Goal: Obtain resource: Download file/media

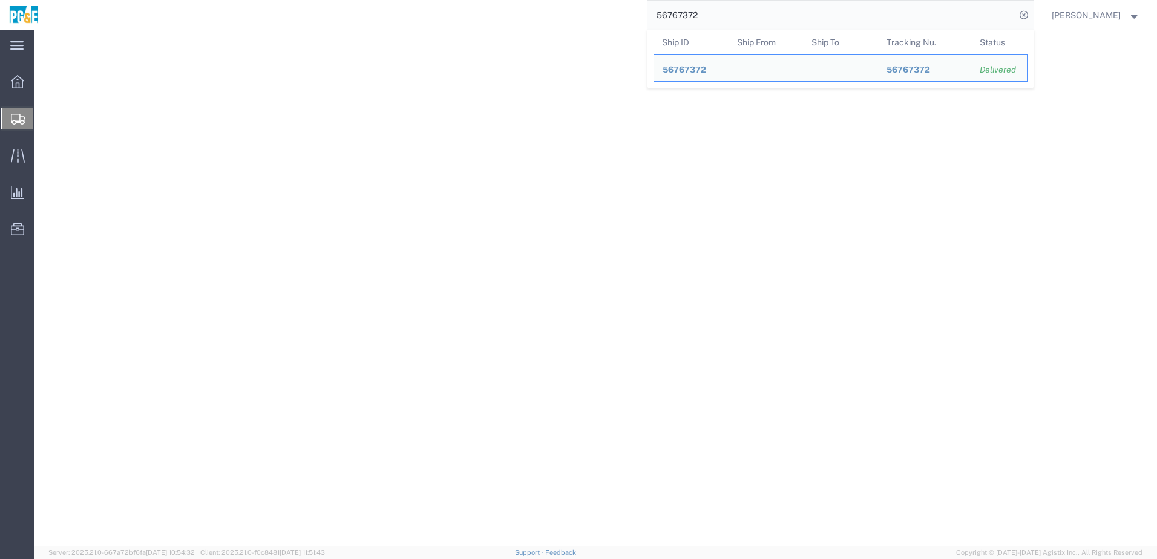
click at [692, 11] on input "56767372" at bounding box center [832, 15] width 368 height 29
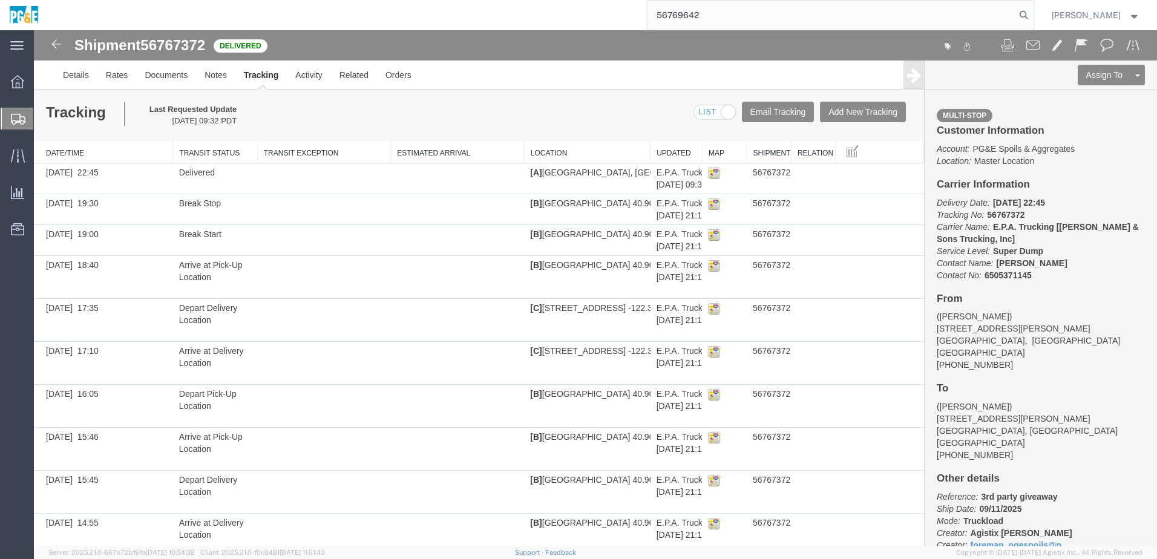
type input "56769642"
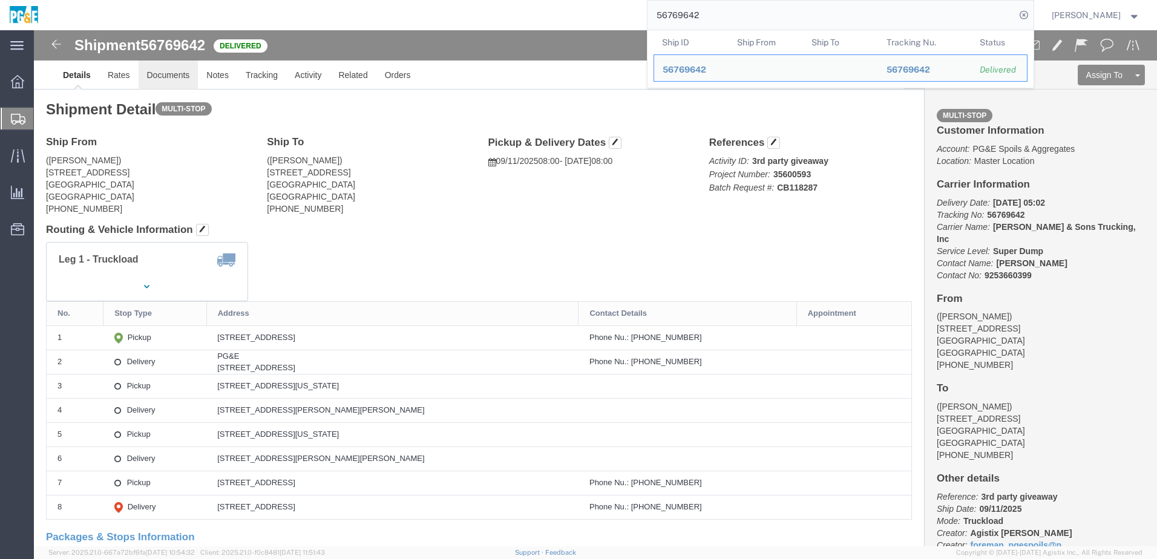
click link "Documents"
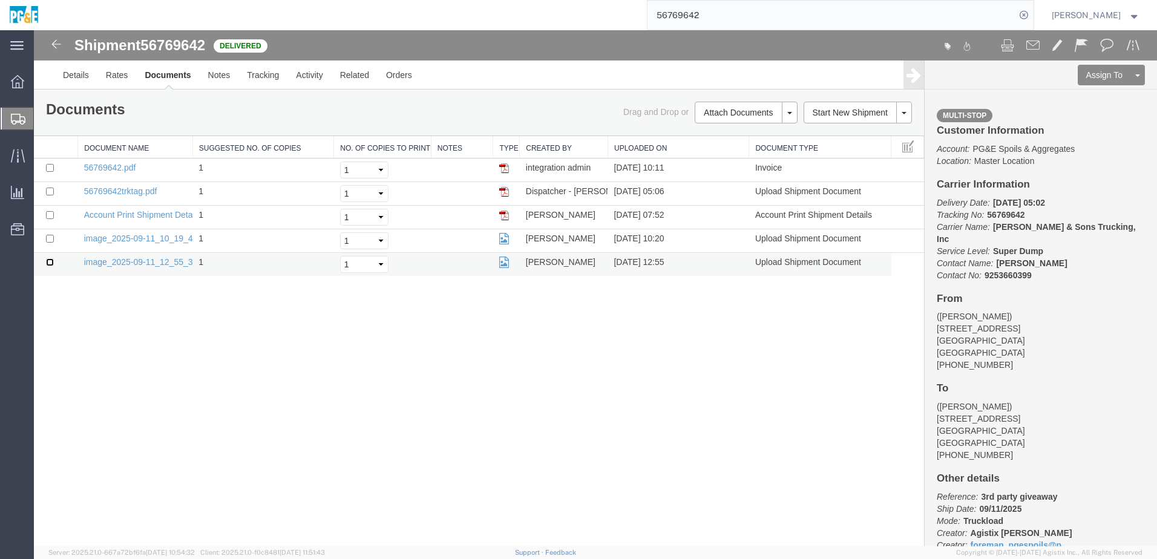
click at [51, 263] on input "checkbox" at bounding box center [50, 262] width 8 height 8
checkbox input "true"
click at [53, 235] on input "checkbox" at bounding box center [50, 239] width 8 height 8
checkbox input "true"
click at [48, 191] on input "checkbox" at bounding box center [50, 192] width 8 height 8
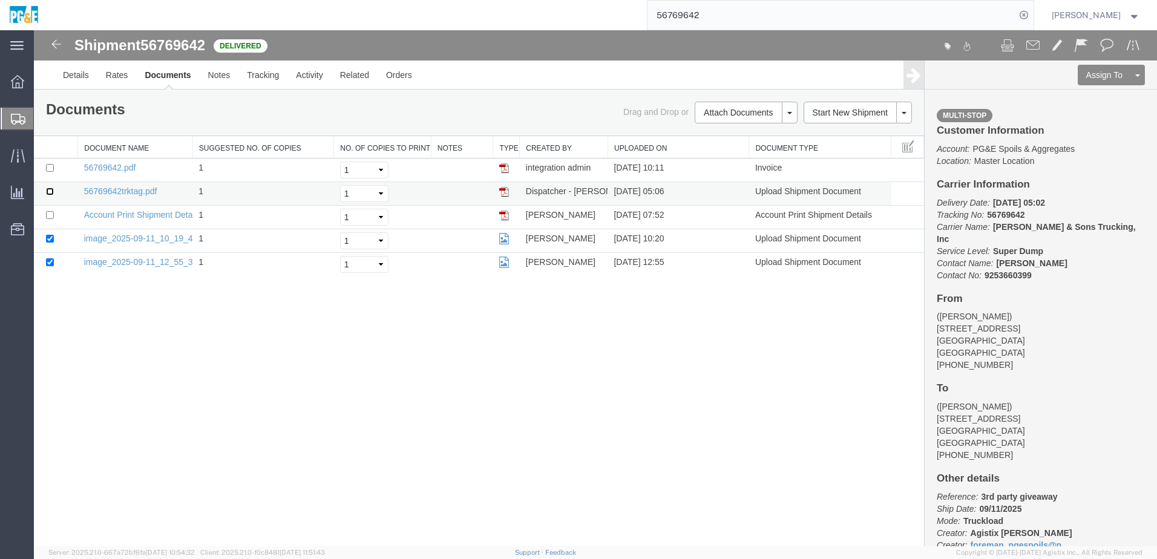
checkbox input "true"
click at [50, 165] on input "checkbox" at bounding box center [50, 168] width 8 height 8
checkbox input "true"
click at [714, 134] on link "Print Documents" at bounding box center [744, 133] width 105 height 18
click at [268, 84] on link "Tracking" at bounding box center [262, 75] width 49 height 29
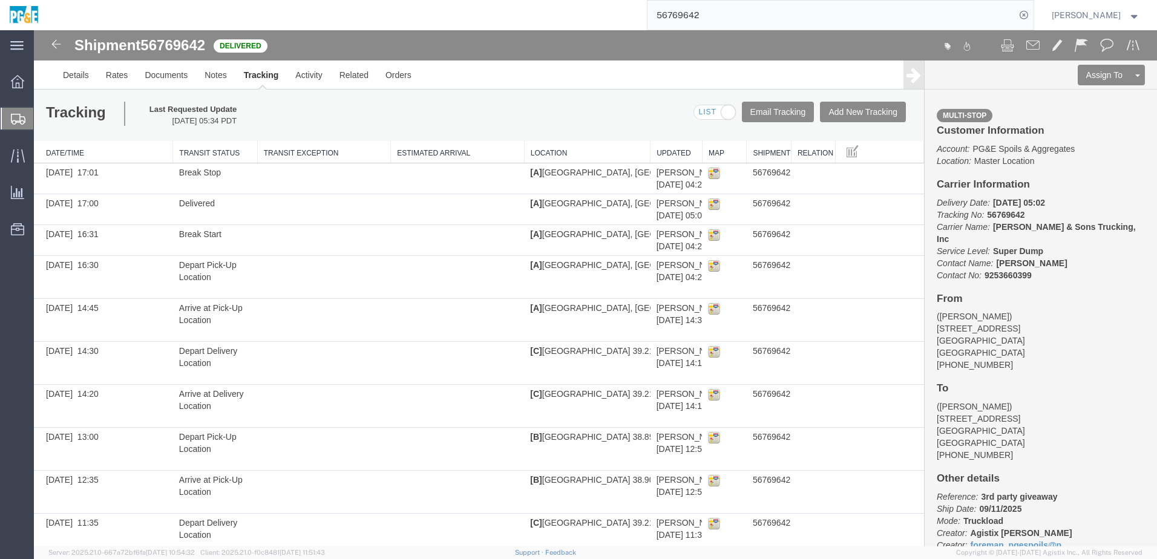
click at [695, 21] on input "56769642" at bounding box center [832, 15] width 368 height 29
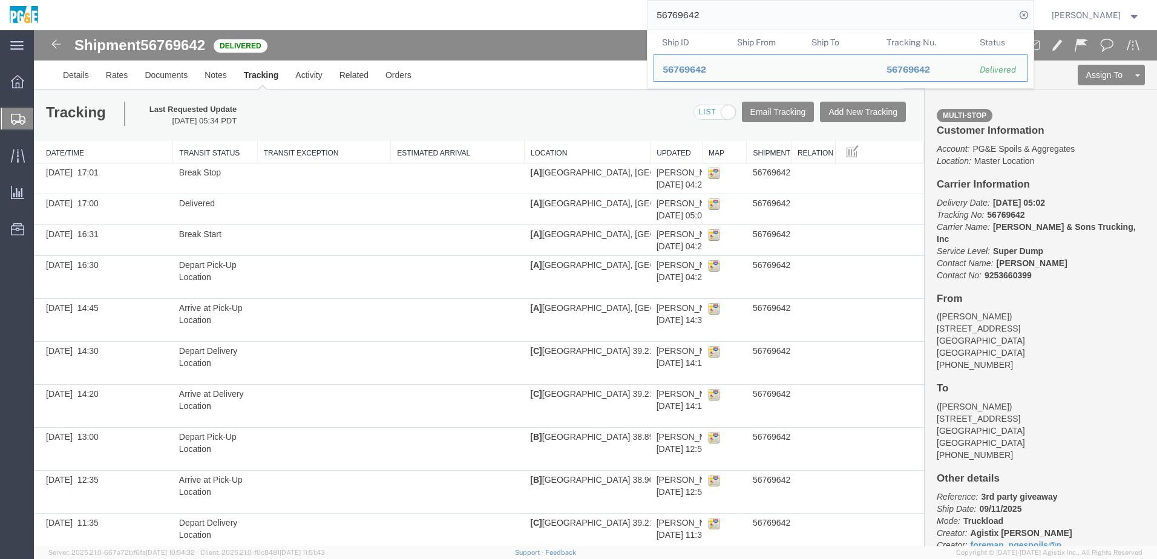
click at [695, 21] on input "56769642" at bounding box center [832, 15] width 368 height 29
paste input "search"
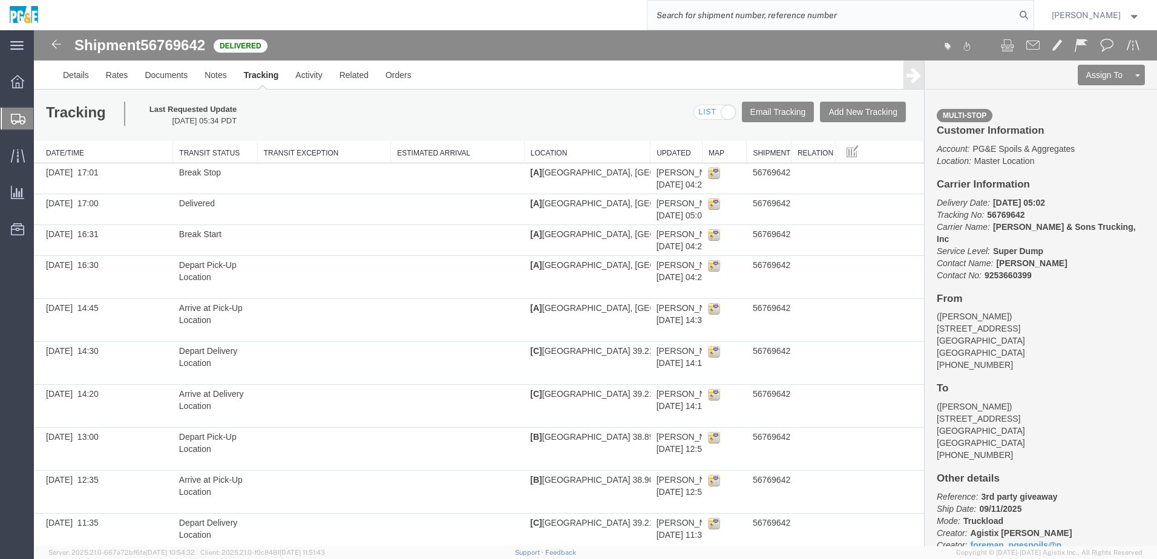
click at [726, 15] on input "search" at bounding box center [832, 15] width 368 height 29
paste input "56786282"
type input "56786282"
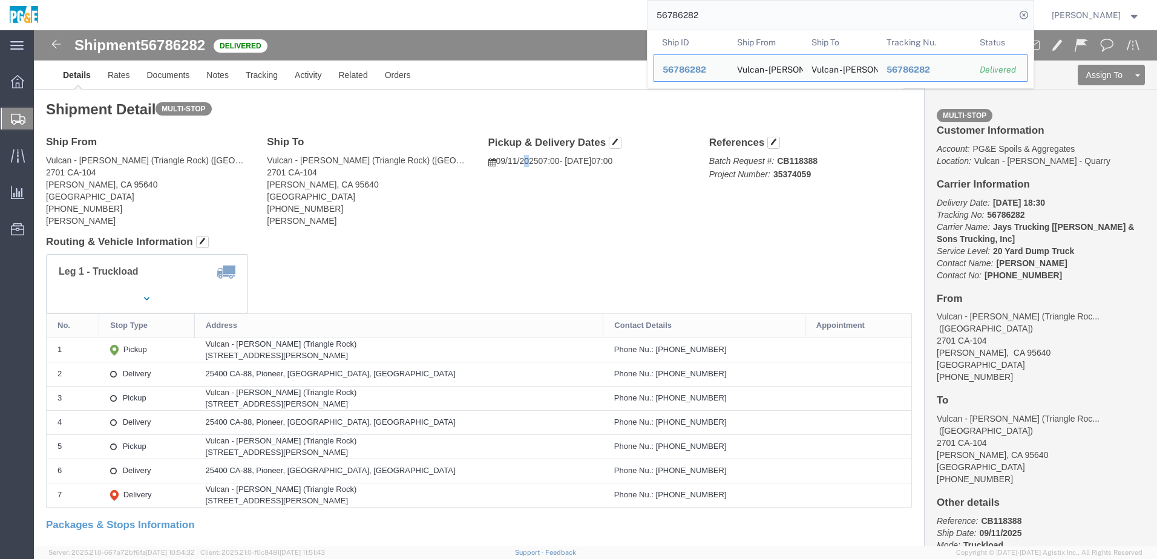
click div "Ship From Vulcan - [PERSON_NAME] ([GEOGRAPHIC_DATA]) ([GEOGRAPHIC_DATA]) 2701 C…"
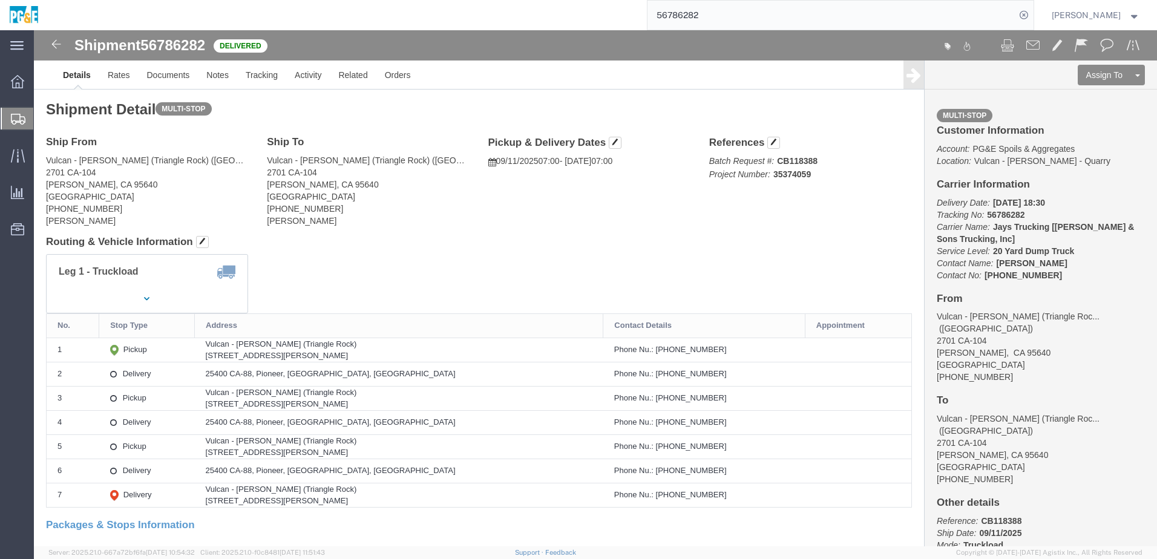
drag, startPoint x: 485, startPoint y: 177, endPoint x: 447, endPoint y: 209, distance: 49.9
click h4 "Routing & Vehicle Information"
click link "Documents"
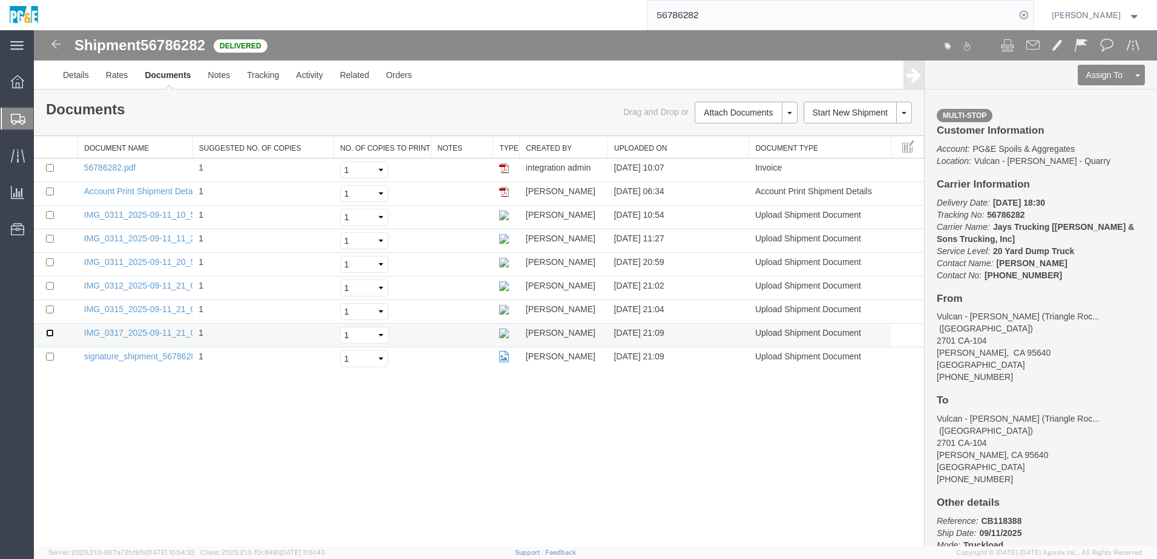
click at [49, 334] on input "checkbox" at bounding box center [50, 333] width 8 height 8
checkbox input "true"
click at [49, 314] on td at bounding box center [56, 312] width 44 height 24
click at [49, 311] on input "checkbox" at bounding box center [50, 310] width 8 height 8
checkbox input "true"
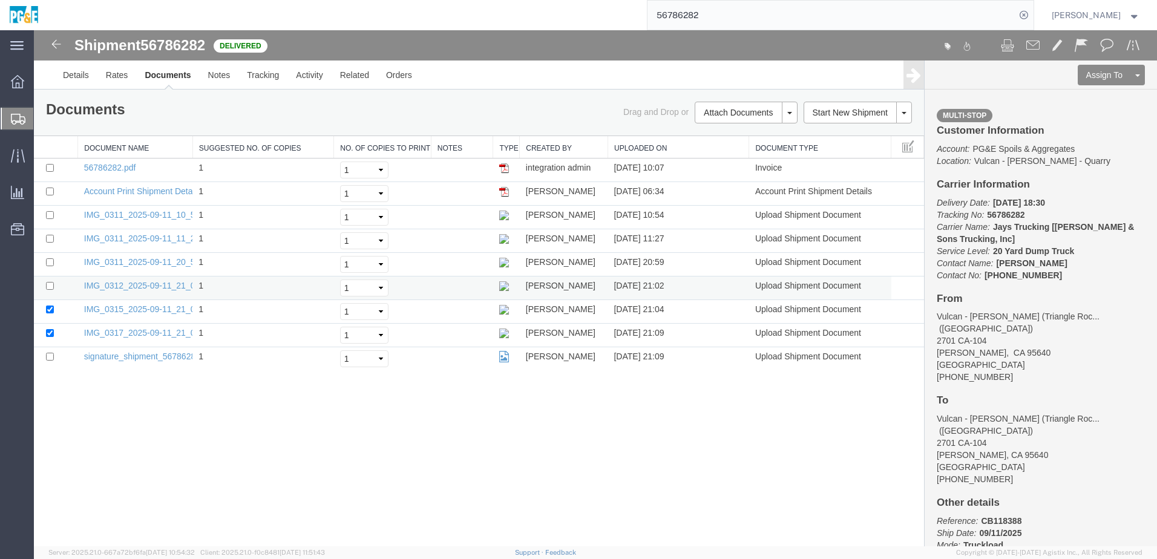
click at [50, 290] on td at bounding box center [56, 289] width 44 height 24
click at [50, 286] on input "checkbox" at bounding box center [50, 286] width 8 height 8
checkbox input "true"
click at [49, 265] on input "checkbox" at bounding box center [50, 262] width 8 height 8
checkbox input "true"
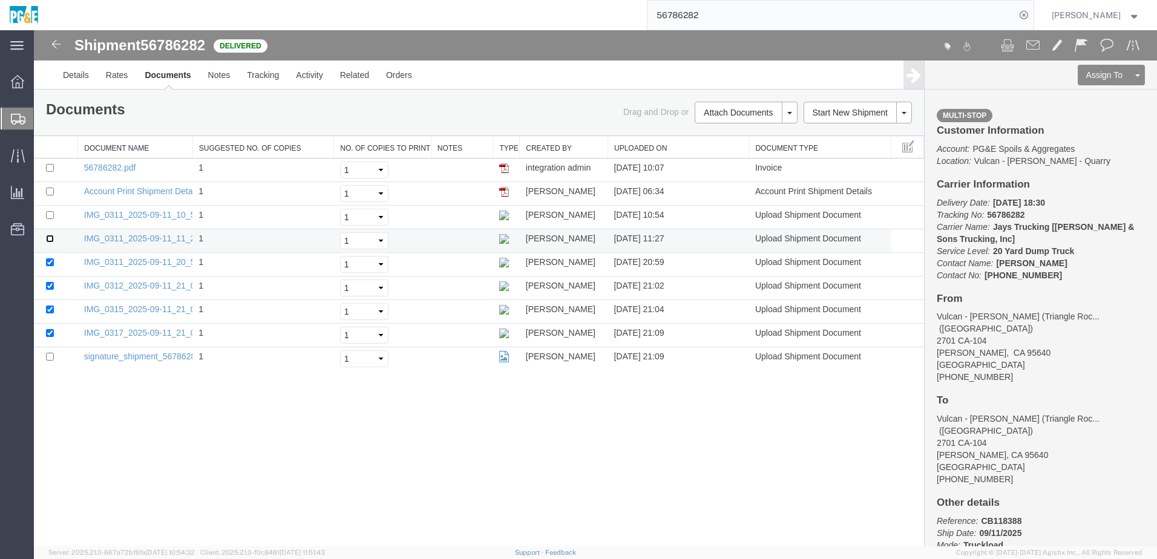
drag, startPoint x: 47, startPoint y: 236, endPoint x: 54, endPoint y: 235, distance: 7.3
click at [47, 236] on input "checkbox" at bounding box center [50, 239] width 8 height 8
checkbox input "true"
click at [49, 214] on input "checkbox" at bounding box center [50, 215] width 8 height 8
checkbox input "true"
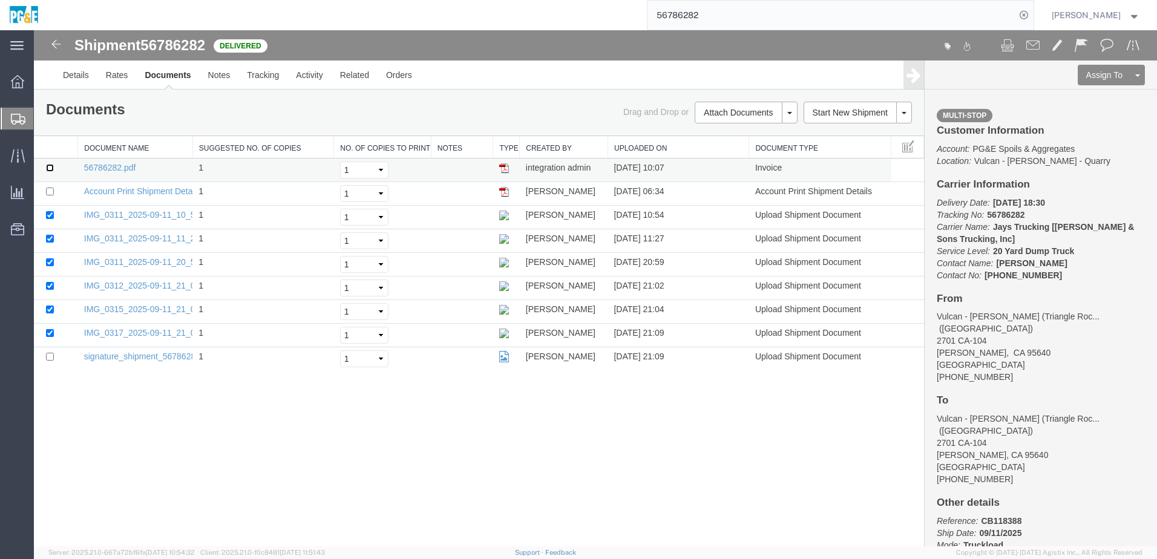
click at [51, 168] on input "checkbox" at bounding box center [50, 168] width 8 height 8
checkbox input "true"
click at [758, 135] on link "Print Documents" at bounding box center [744, 133] width 105 height 18
click at [262, 79] on link "Tracking" at bounding box center [262, 75] width 49 height 29
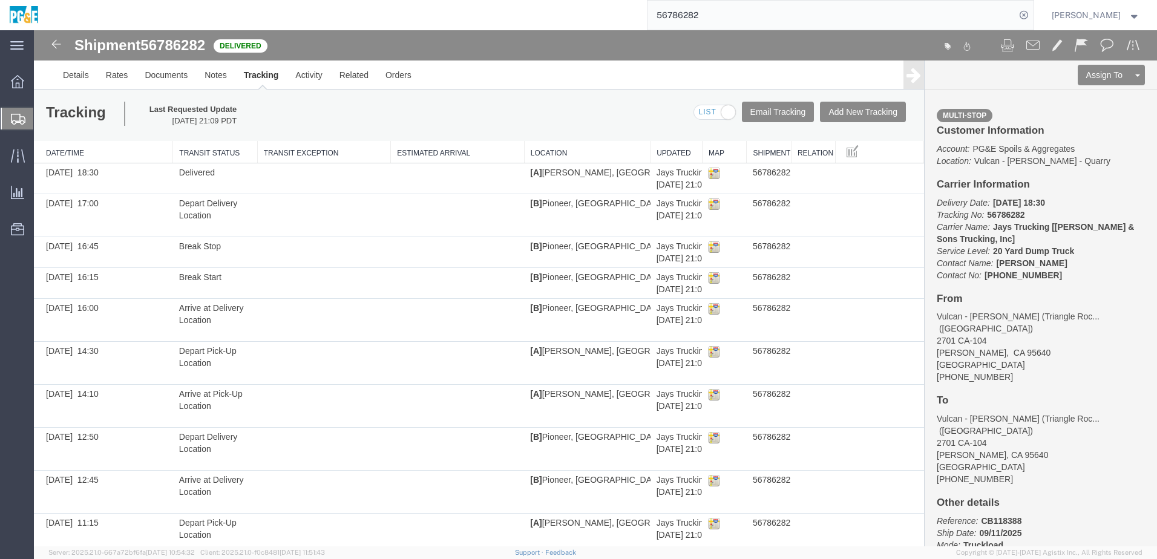
click at [701, 6] on input "56786282" at bounding box center [832, 15] width 368 height 29
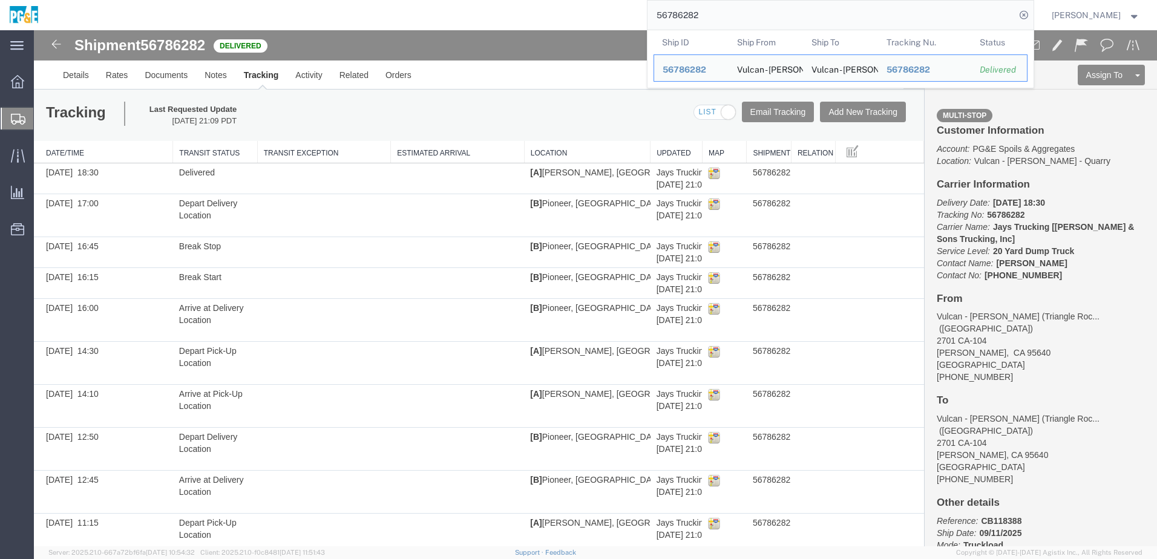
click at [701, 6] on input "56786282" at bounding box center [832, 15] width 368 height 29
paste input "758"
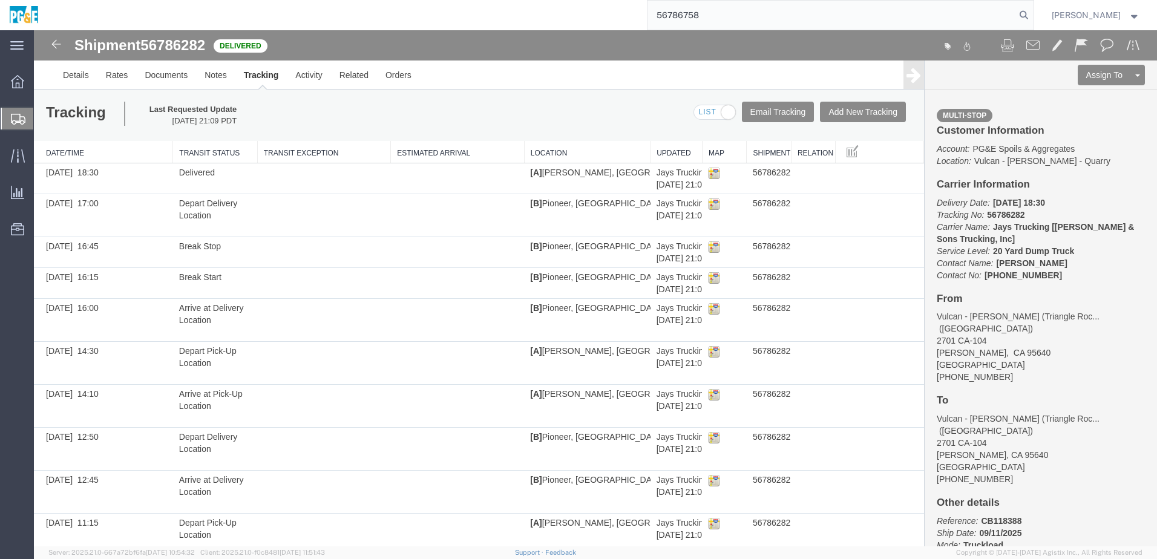
type input "56786758"
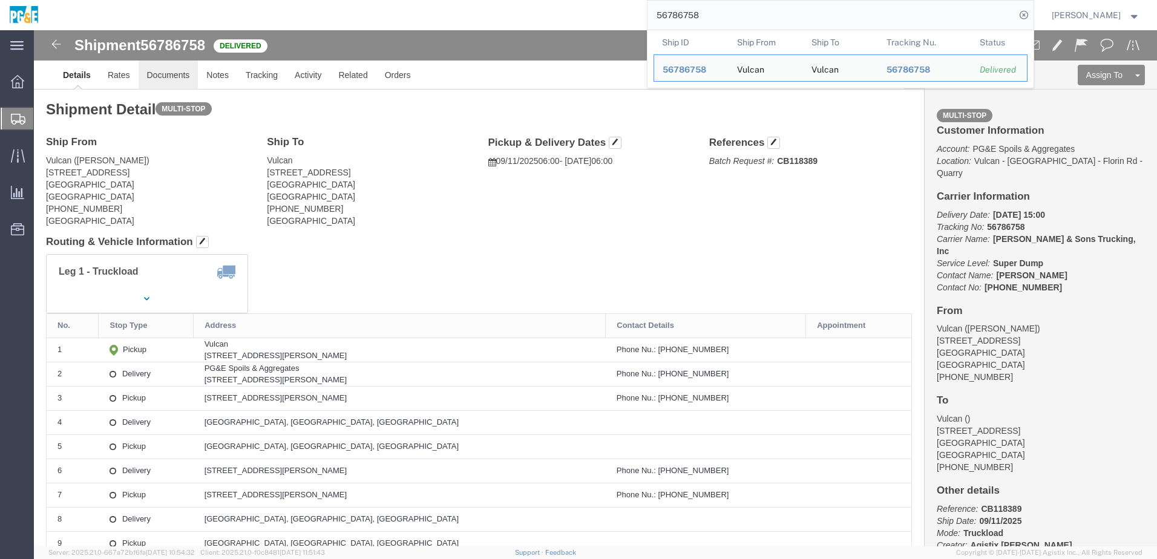
click link "Documents"
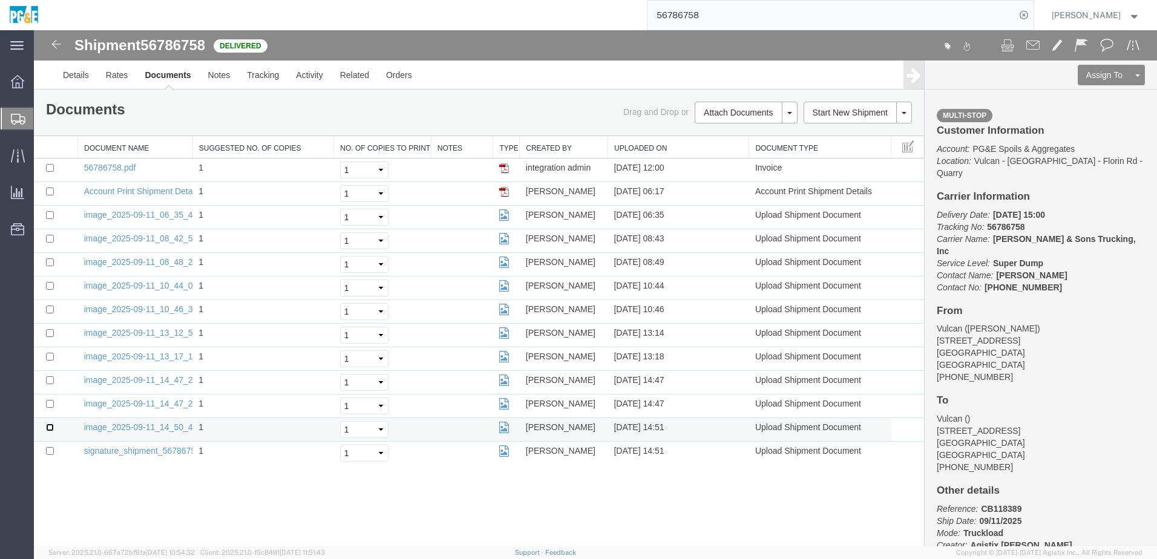
click at [51, 429] on input "checkbox" at bounding box center [50, 428] width 8 height 8
checkbox input "true"
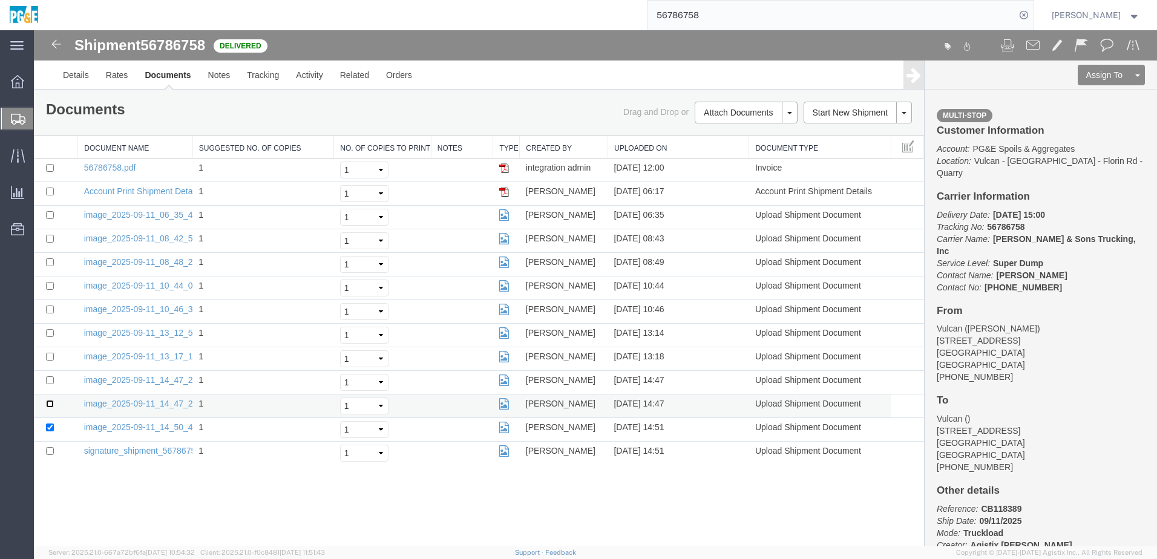
click at [49, 403] on input "checkbox" at bounding box center [50, 404] width 8 height 8
checkbox input "true"
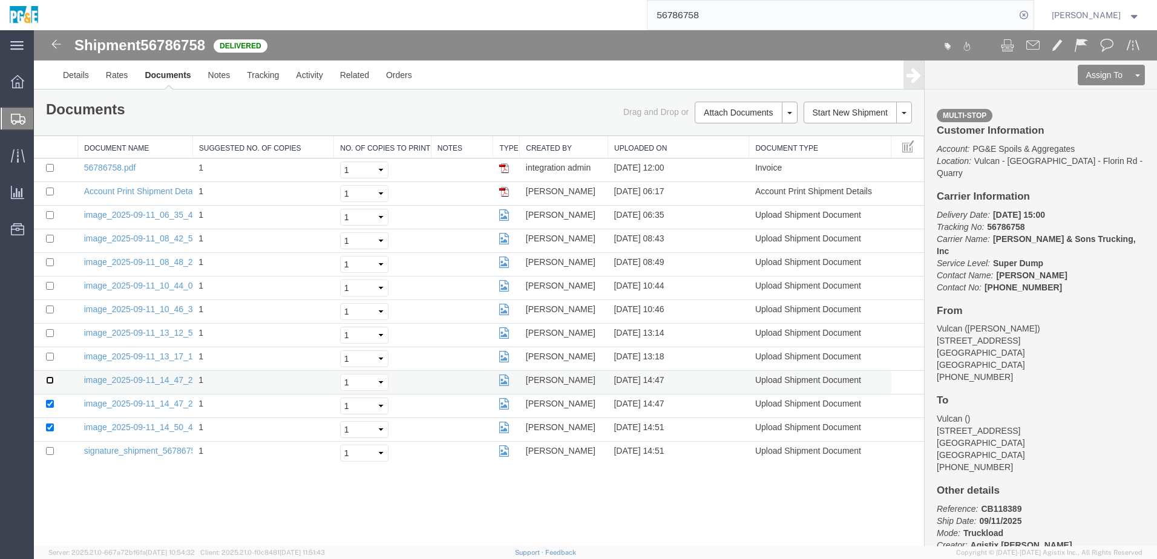
click at [49, 380] on input "checkbox" at bounding box center [50, 380] width 8 height 8
checkbox input "true"
click at [50, 360] on input "checkbox" at bounding box center [50, 357] width 8 height 8
checkbox input "true"
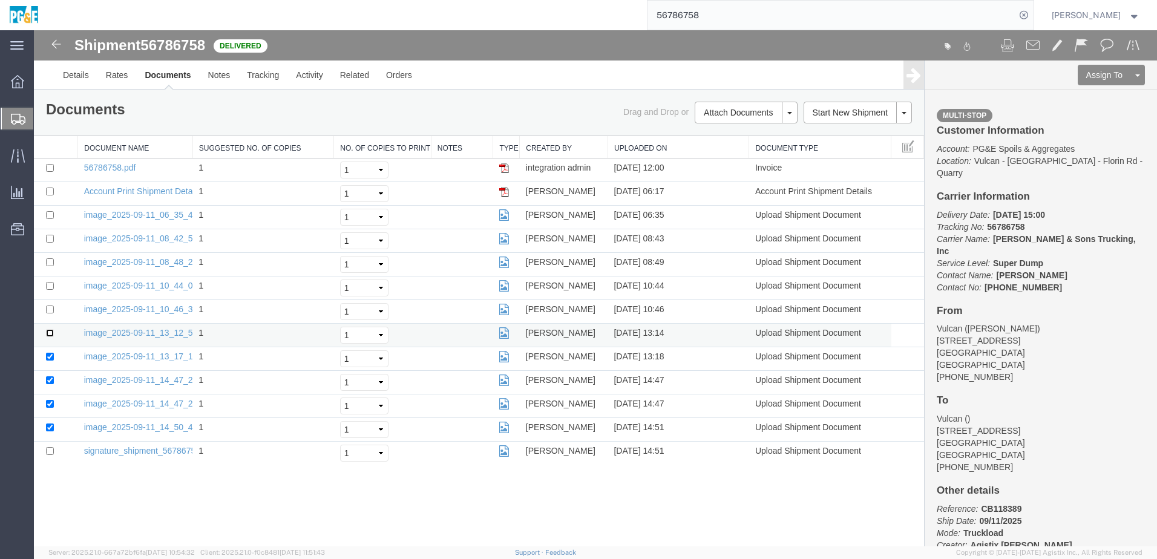
click at [51, 333] on input "checkbox" at bounding box center [50, 333] width 8 height 8
checkbox input "true"
click at [49, 308] on input "checkbox" at bounding box center [50, 310] width 8 height 8
checkbox input "true"
click at [49, 288] on input "checkbox" at bounding box center [50, 286] width 8 height 8
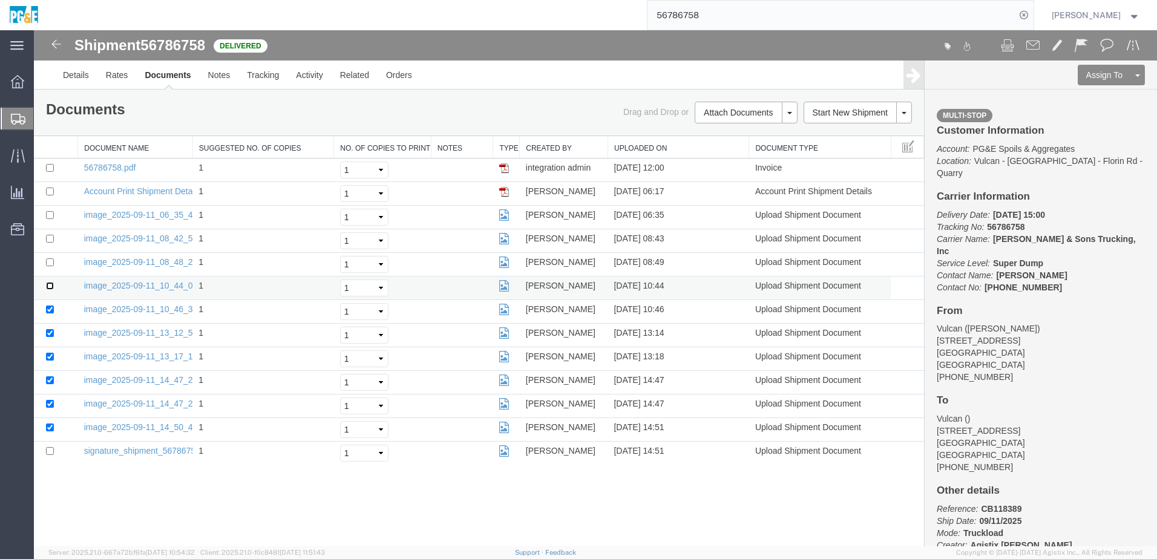
checkbox input "true"
click at [49, 261] on input "checkbox" at bounding box center [50, 262] width 8 height 8
checkbox input "true"
click at [50, 240] on input "checkbox" at bounding box center [50, 239] width 8 height 8
checkbox input "true"
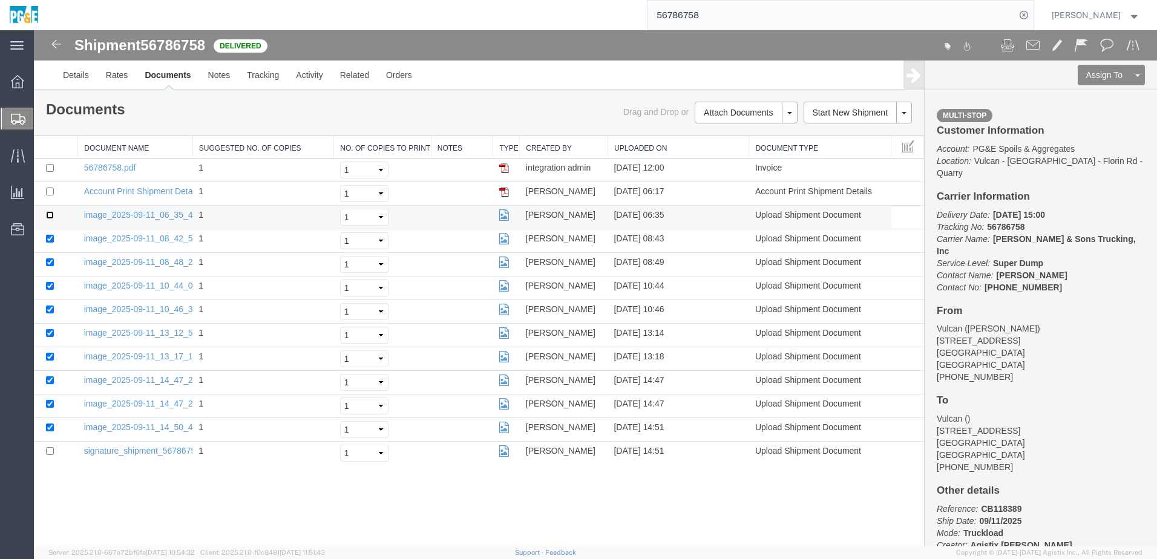
click at [50, 213] on input "checkbox" at bounding box center [50, 215] width 8 height 8
checkbox input "true"
click at [48, 166] on input "checkbox" at bounding box center [50, 168] width 8 height 8
checkbox input "true"
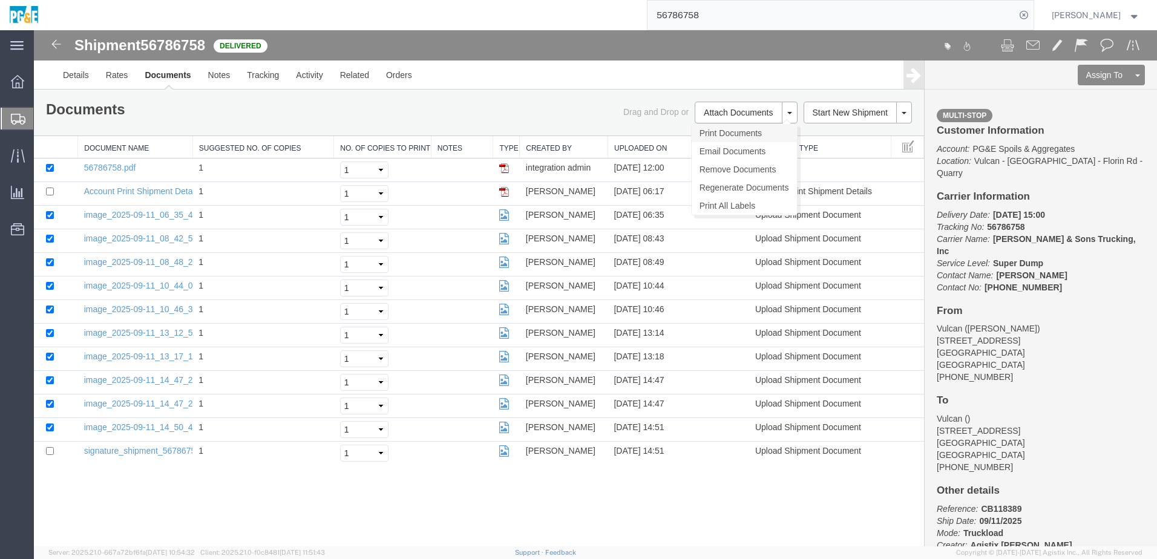
click at [717, 137] on link "Print Documents" at bounding box center [744, 133] width 105 height 18
click at [257, 81] on link "Tracking" at bounding box center [262, 75] width 49 height 29
